Goal: Information Seeking & Learning: Learn about a topic

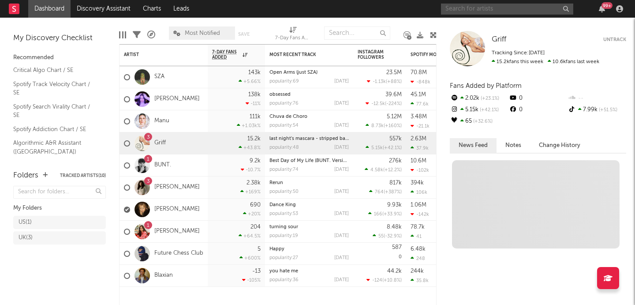
click at [478, 10] on input "text" at bounding box center [507, 9] width 132 height 11
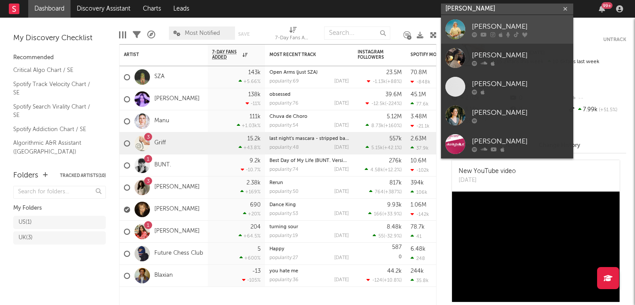
type input "julia lov"
click at [502, 30] on div "[PERSON_NAME]" at bounding box center [520, 26] width 97 height 11
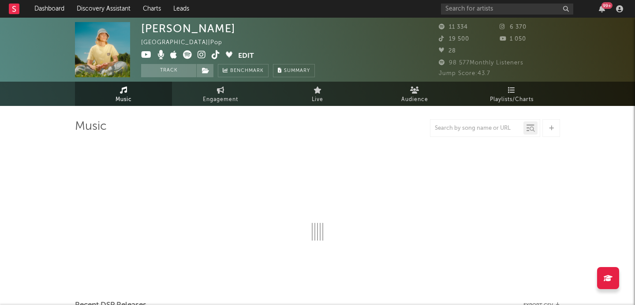
click at [471, 3] on div "99 +" at bounding box center [533, 9] width 185 height 18
select select "6m"
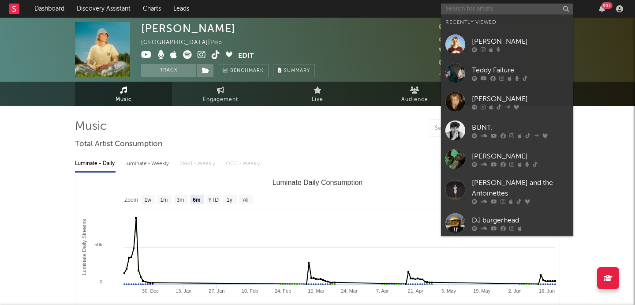
click at [467, 12] on input "text" at bounding box center [507, 9] width 132 height 11
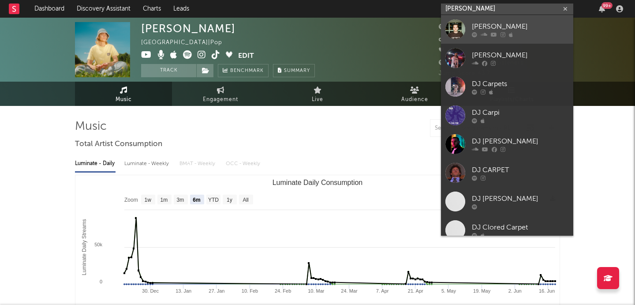
type input "dj carpenter"
click at [485, 23] on div "[PERSON_NAME]" at bounding box center [520, 26] width 97 height 11
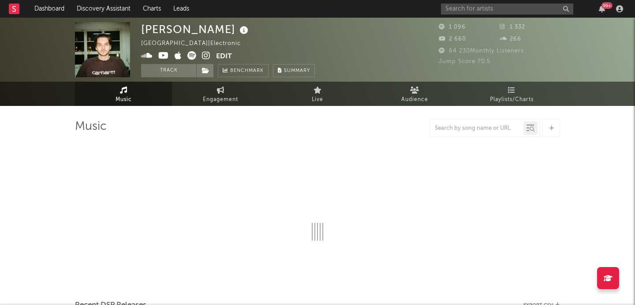
select select "1w"
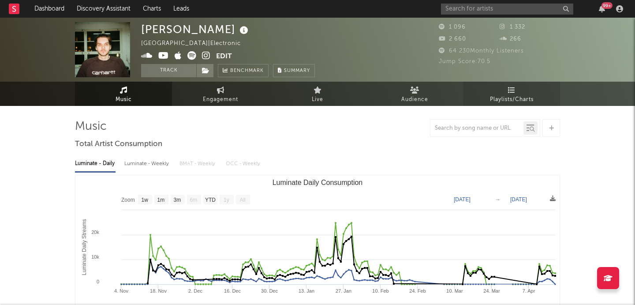
click at [518, 86] on link "Playlists/Charts" at bounding box center [511, 94] width 97 height 24
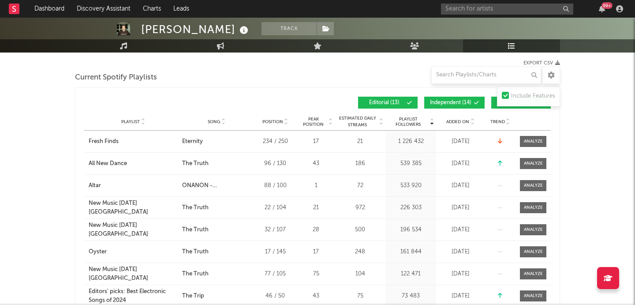
scroll to position [115, 0]
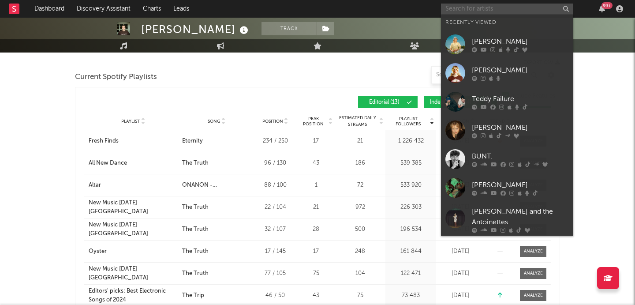
click at [458, 9] on input "text" at bounding box center [507, 9] width 132 height 11
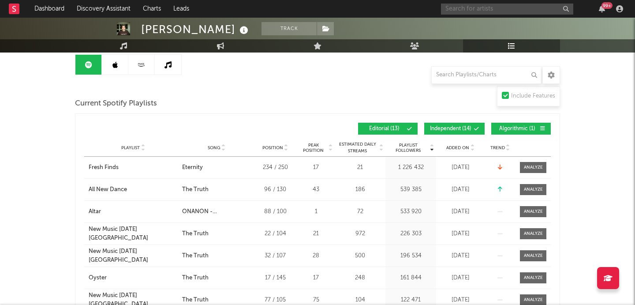
scroll to position [76, 0]
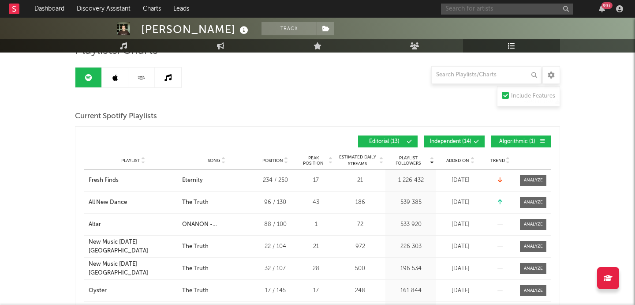
type input "o"
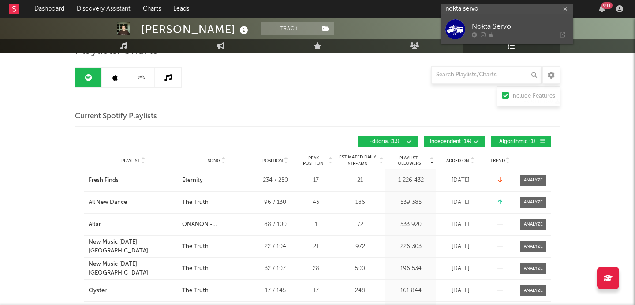
type input "nokta servo"
click at [496, 29] on div "Nokta Servo" at bounding box center [520, 26] width 97 height 11
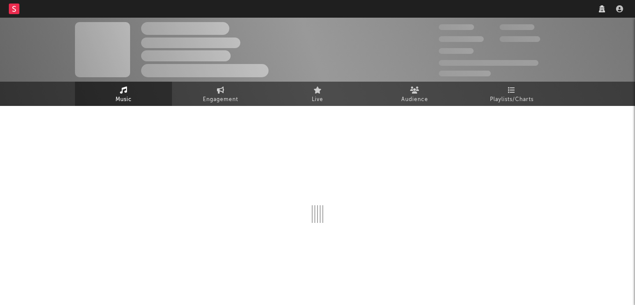
scroll to position [2, 0]
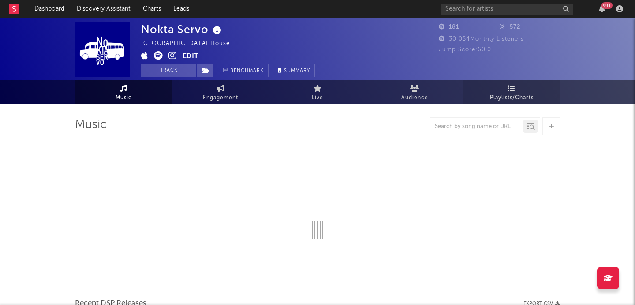
select select "1w"
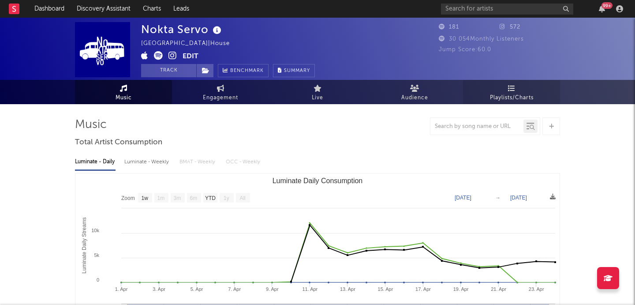
click at [511, 94] on span "Playlists/Charts" at bounding box center [512, 98] width 44 height 11
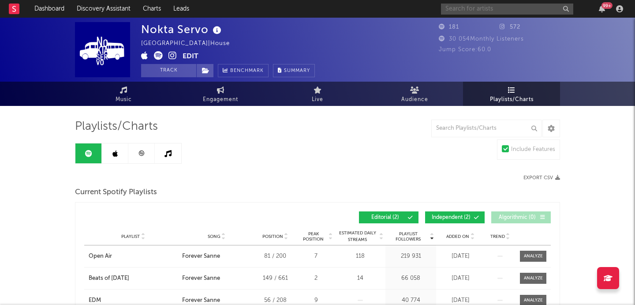
click at [463, 9] on input "text" at bounding box center [507, 9] width 132 height 11
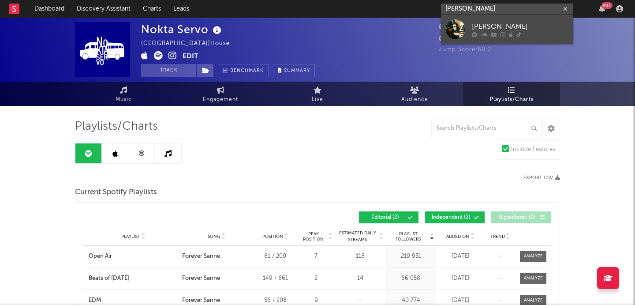
type input "[PERSON_NAME]"
click at [494, 27] on div "[PERSON_NAME]" at bounding box center [520, 26] width 97 height 11
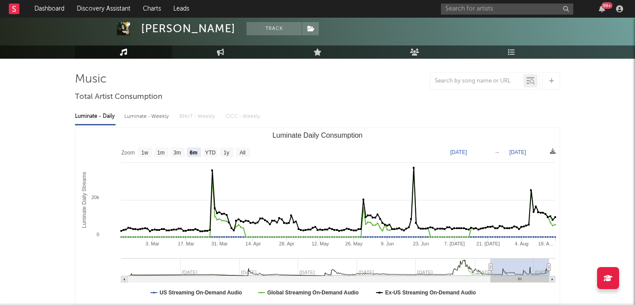
select select "6m"
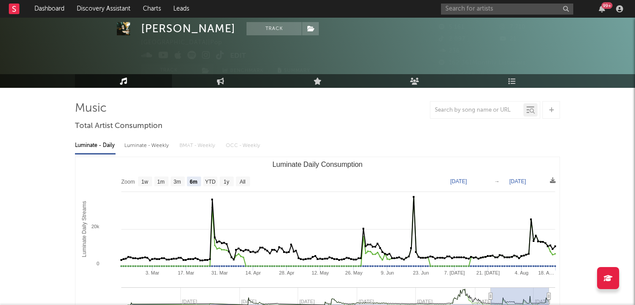
scroll to position [26, 0]
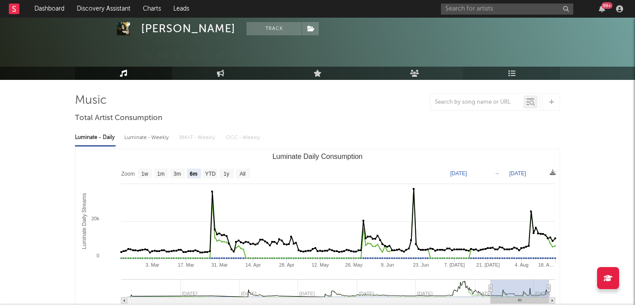
click at [507, 71] on link "Playlists/Charts" at bounding box center [511, 73] width 97 height 13
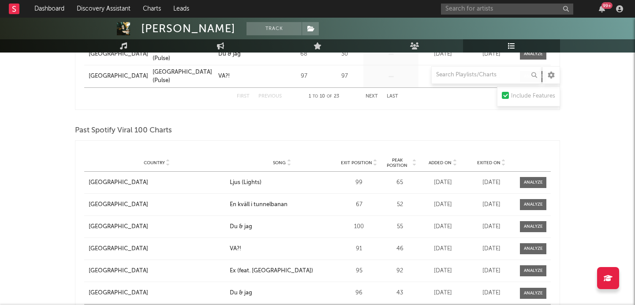
scroll to position [715, 0]
